Goal: Find specific page/section: Find specific page/section

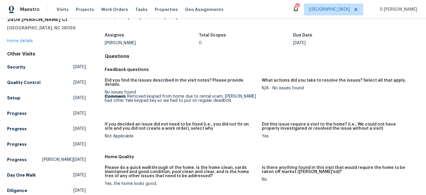
scroll to position [28, 0]
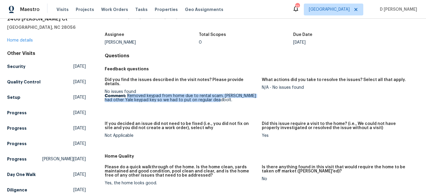
drag, startPoint x: 128, startPoint y: 91, endPoint x: 228, endPoint y: 97, distance: 100.3
click at [228, 97] on p "Comment: Removed keypad from home due to rental scam. Scammer had other Yale ke…" at bounding box center [181, 98] width 153 height 8
copy p "Removed keypad from home due to rental scam. Scammer had other Yale keypad key …"
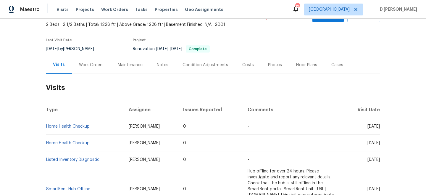
scroll to position [41, 0]
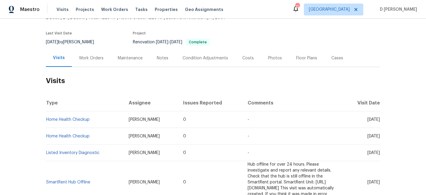
click at [92, 57] on div "Work Orders" at bounding box center [91, 58] width 25 height 6
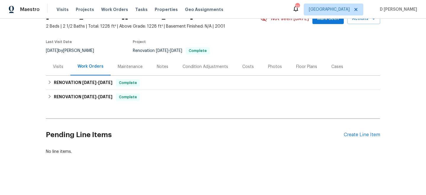
click at [63, 67] on div "Visits" at bounding box center [58, 67] width 10 height 6
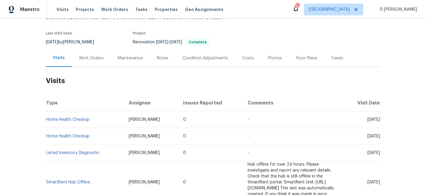
click at [89, 57] on div "Work Orders" at bounding box center [91, 58] width 25 height 6
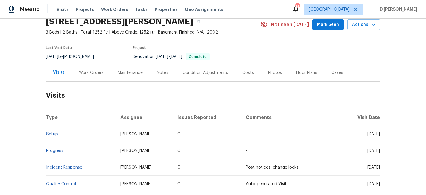
scroll to position [27, 0]
click at [87, 73] on div "Work Orders" at bounding box center [91, 72] width 25 height 6
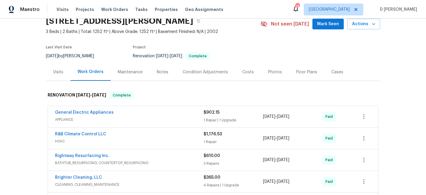
click at [58, 76] on div "Visits" at bounding box center [58, 71] width 25 height 17
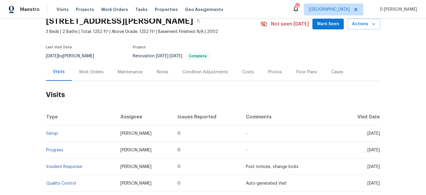
drag, startPoint x: 357, startPoint y: 133, endPoint x: 370, endPoint y: 133, distance: 13.0
click at [370, 133] on span "Mon, Aug 11 2025" at bounding box center [374, 133] width 12 height 4
copy span "Aug 11"
click at [86, 69] on div "Work Orders" at bounding box center [91, 72] width 25 height 6
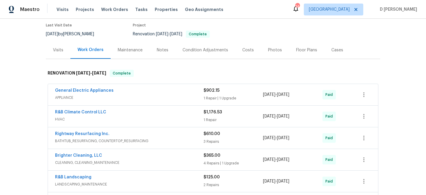
scroll to position [49, 0]
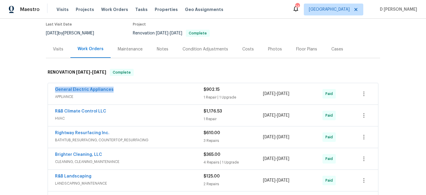
drag, startPoint x: 53, startPoint y: 89, endPoint x: 134, endPoint y: 89, distance: 81.4
click at [134, 89] on div "General Electric Appliances APPLIANCE $902.15 1 Repair | 1 Upgrade 7/15/2019 - …" at bounding box center [213, 93] width 330 height 21
copy link "General Electric Appliances"
